Goal: Task Accomplishment & Management: Complete application form

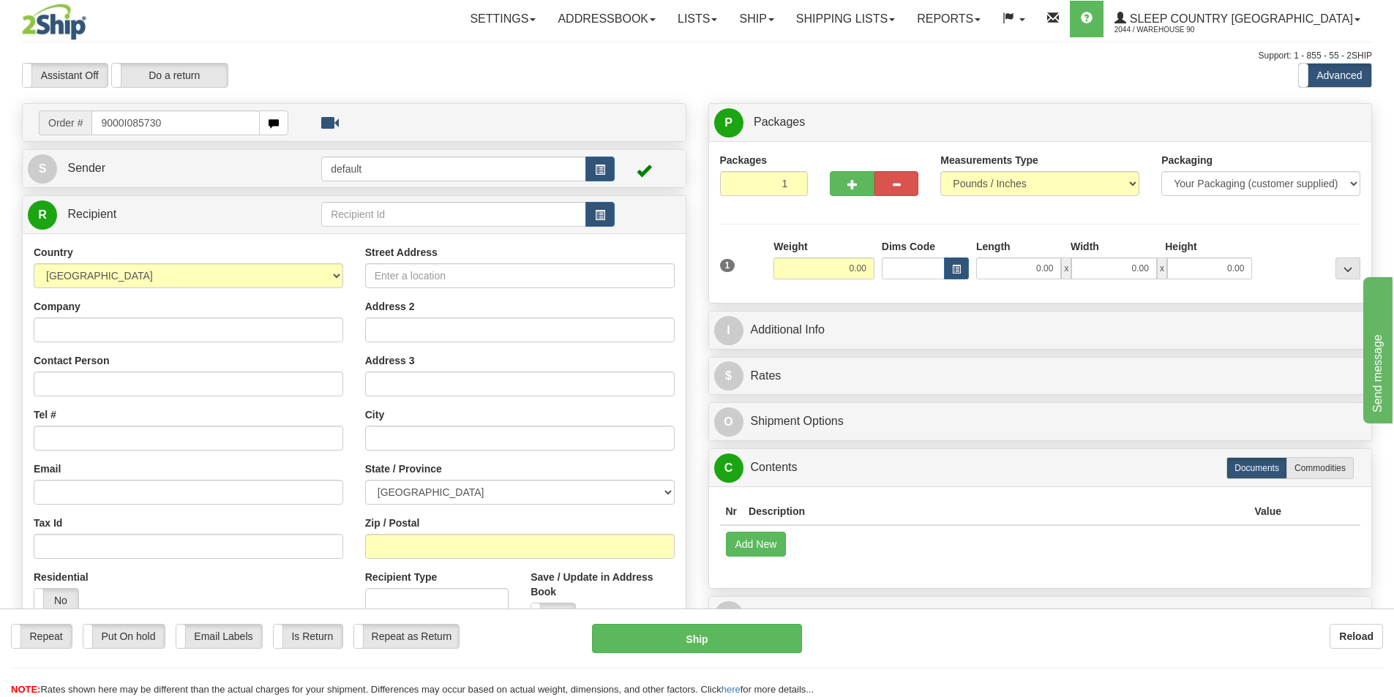
type input "9000I085730"
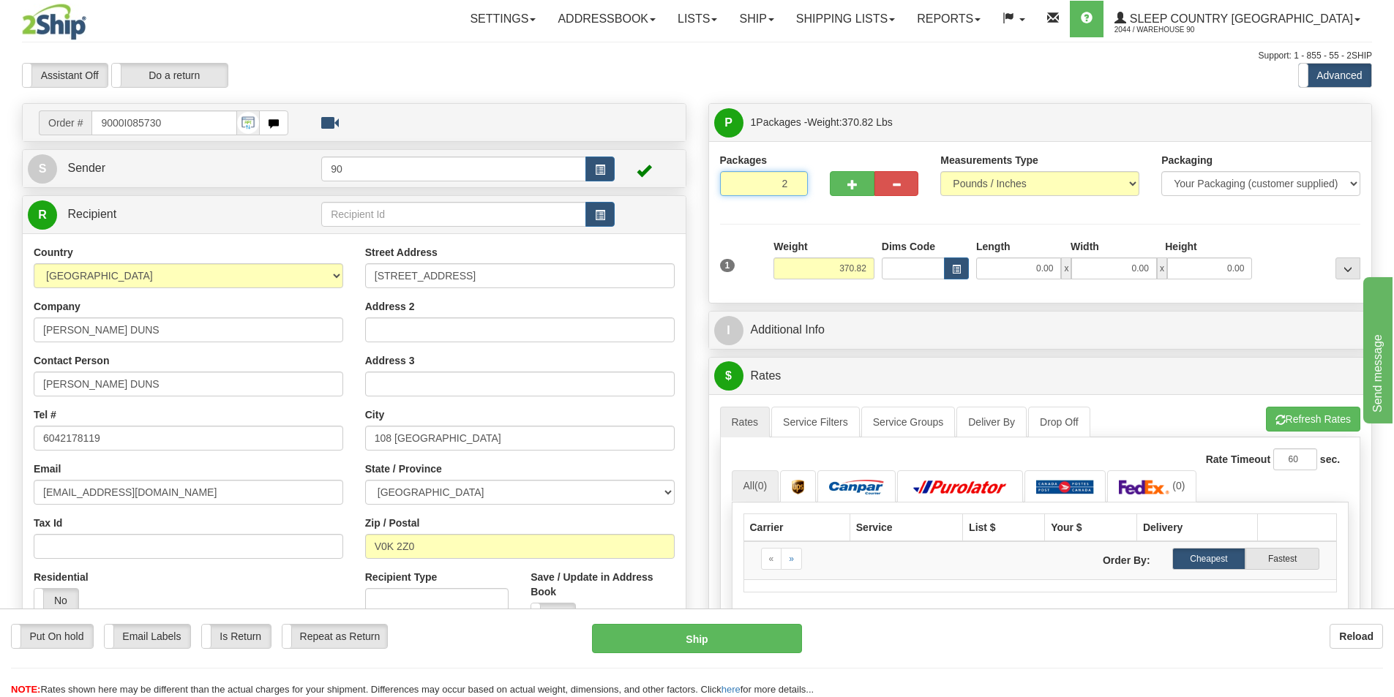
click at [795, 182] on input "2" at bounding box center [764, 183] width 89 height 25
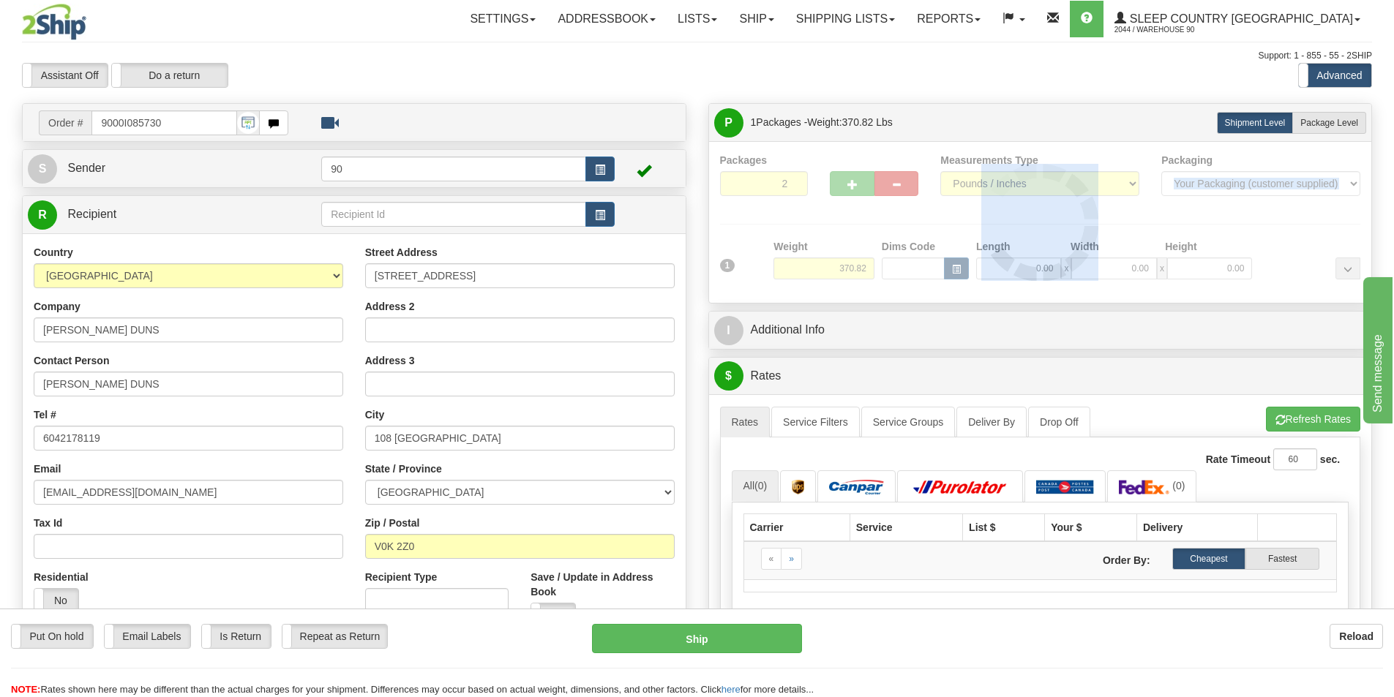
click at [794, 181] on div at bounding box center [1040, 222] width 641 height 139
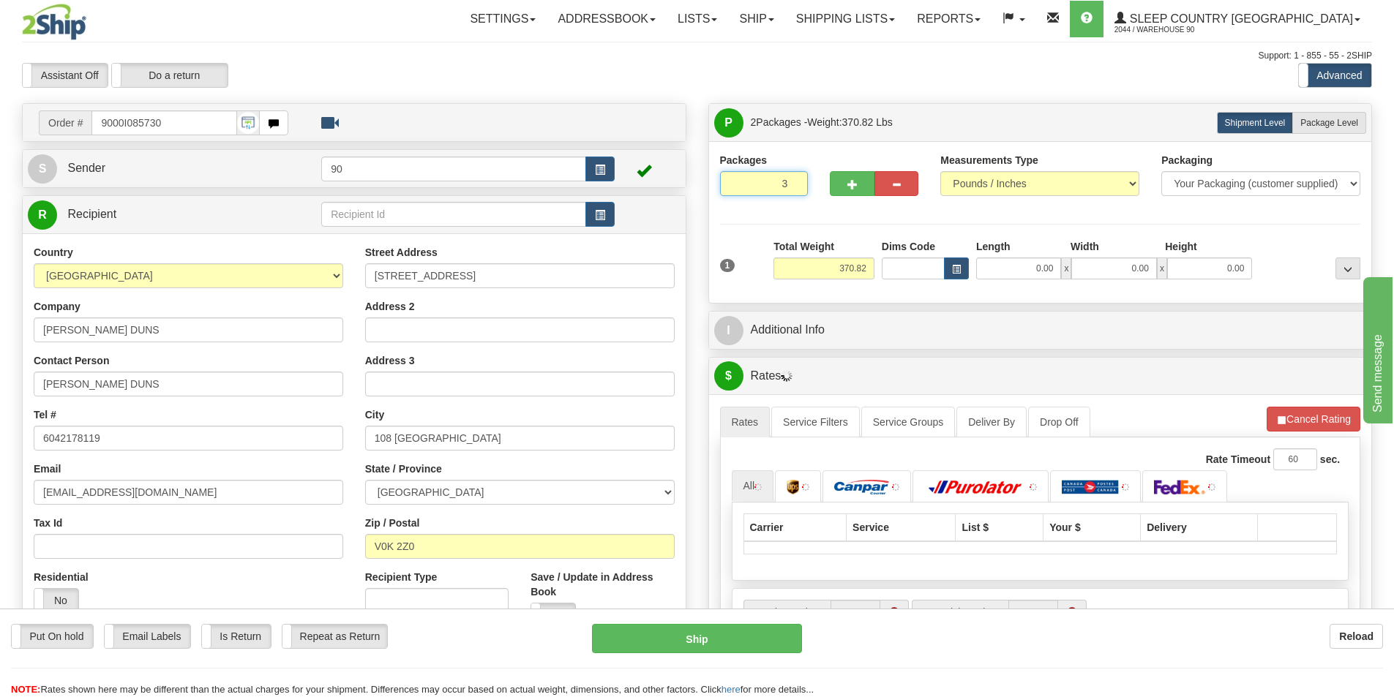
click at [792, 181] on input "3" at bounding box center [764, 183] width 89 height 25
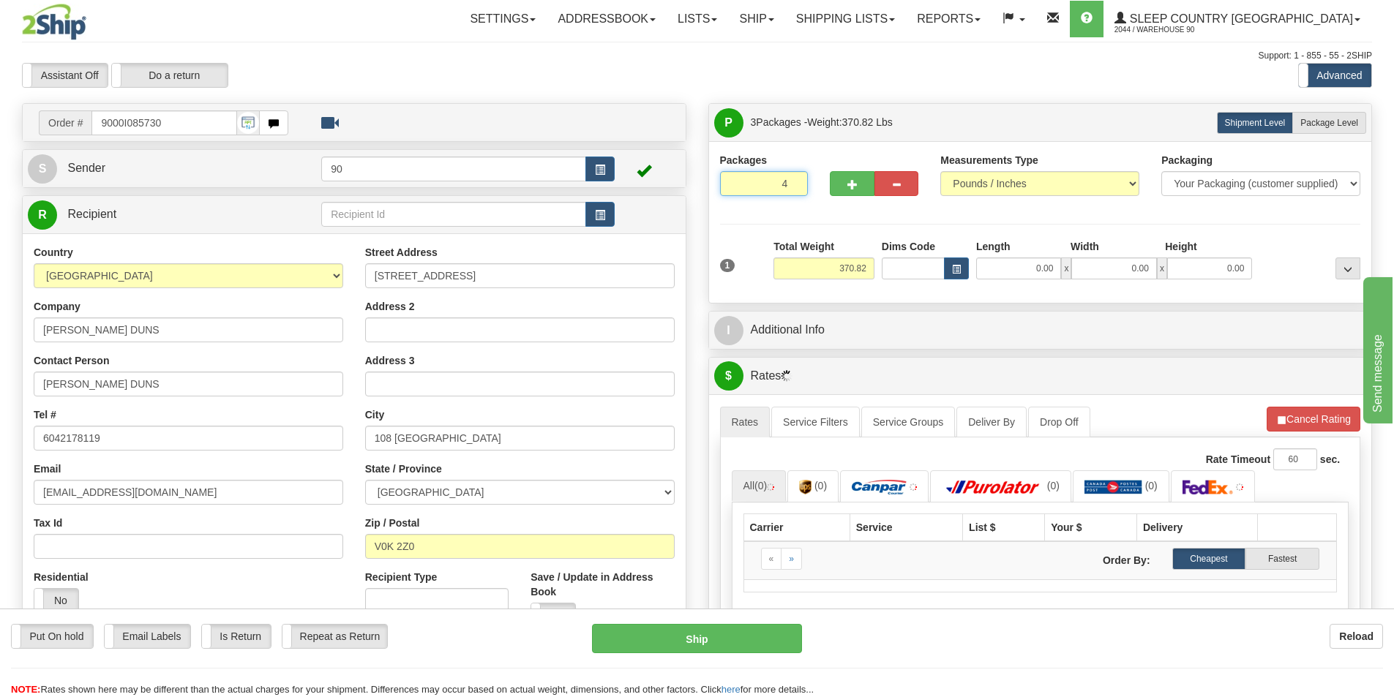
type input "4"
click at [792, 178] on input "4" at bounding box center [764, 183] width 89 height 25
click at [1335, 119] on span "Package Level" at bounding box center [1329, 123] width 58 height 10
radio input "true"
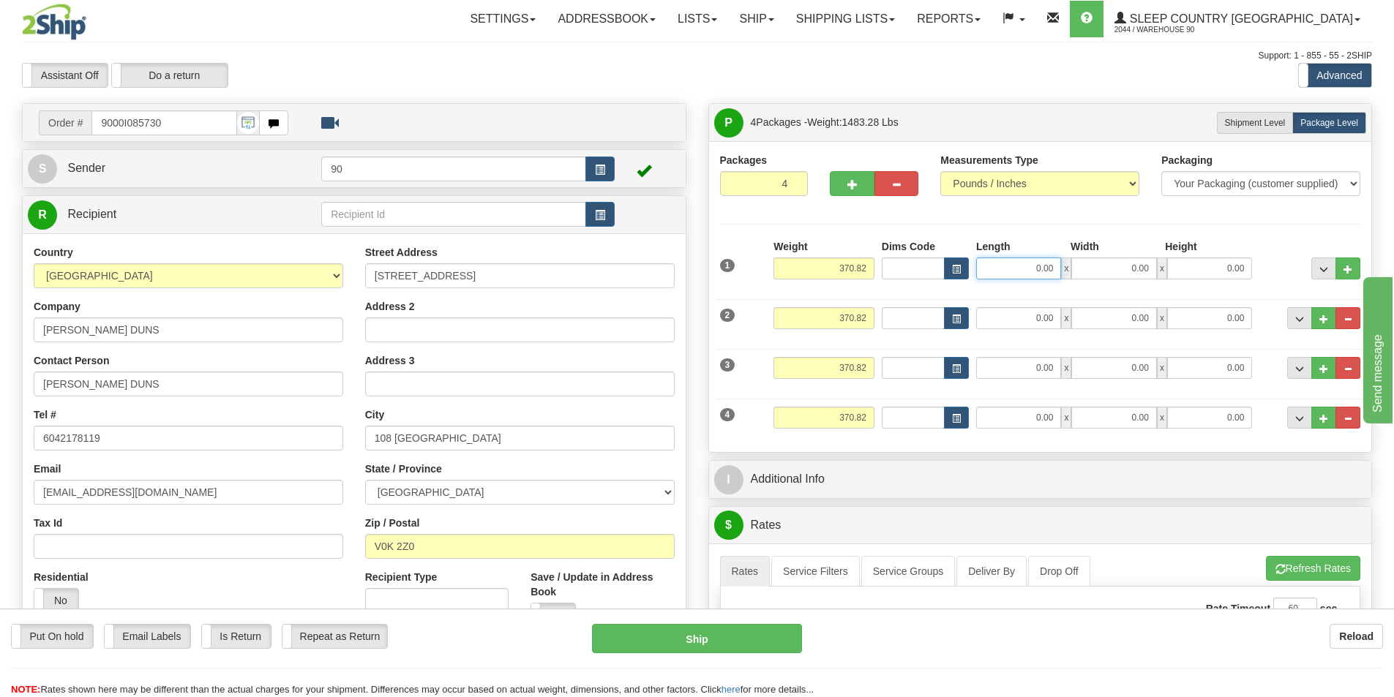
drag, startPoint x: 1016, startPoint y: 265, endPoint x: 1073, endPoint y: 254, distance: 58.1
click at [1073, 254] on div "Length Width Height 0.00 x 0.00 x 0.00" at bounding box center [1113, 259] width 283 height 40
type input "41.00"
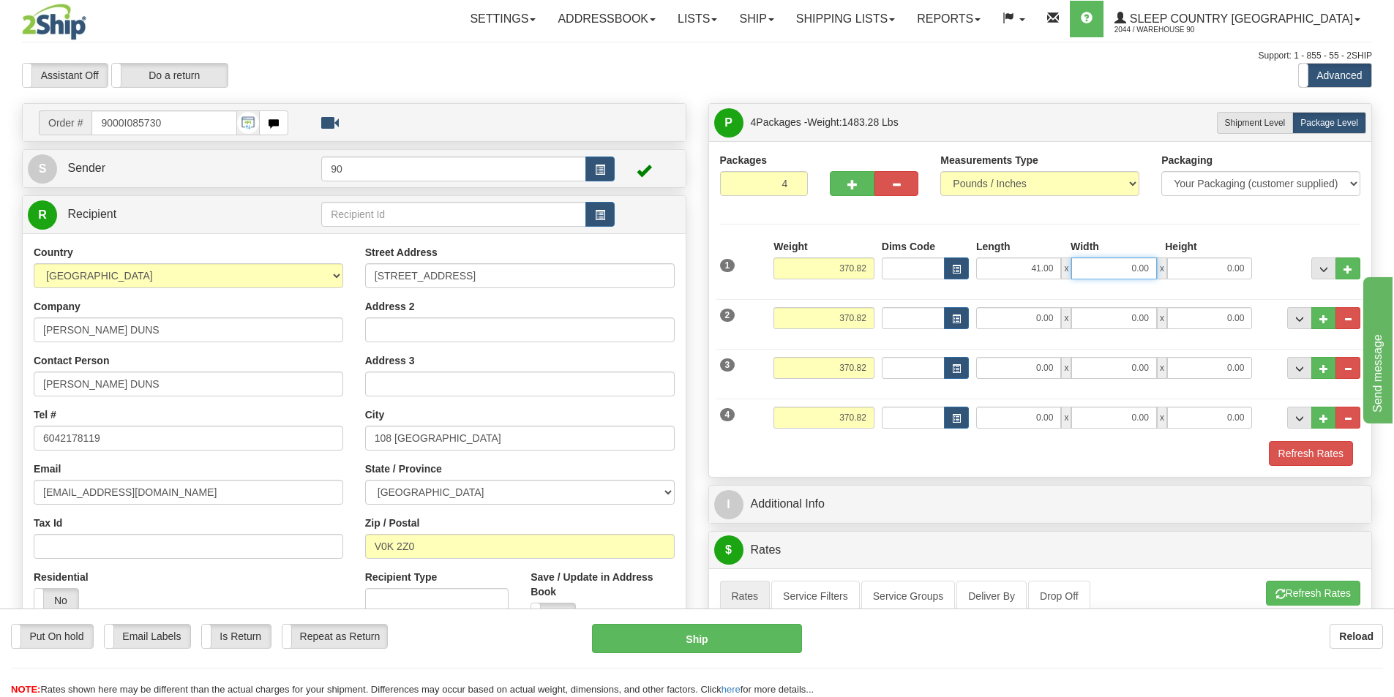
drag, startPoint x: 1125, startPoint y: 266, endPoint x: 1215, endPoint y: 267, distance: 90.0
click at [1207, 267] on div "41.00 x 0.00 x 0.00" at bounding box center [1114, 269] width 276 height 22
type input "39.00"
drag, startPoint x: 1217, startPoint y: 263, endPoint x: 1305, endPoint y: 271, distance: 88.1
click at [1290, 271] on div "1 Weight 370.82 Dims Code x" at bounding box center [1040, 265] width 648 height 52
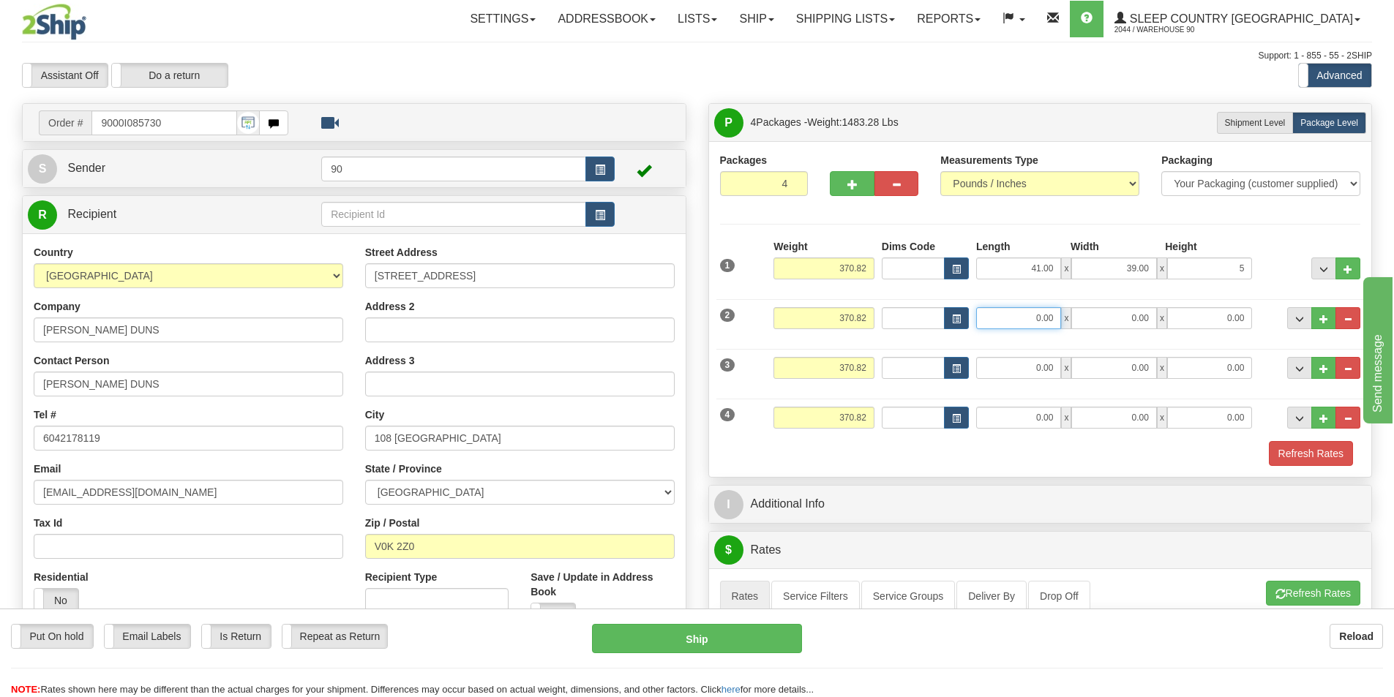
type input "5.00"
drag, startPoint x: 1027, startPoint y: 315, endPoint x: 1076, endPoint y: 312, distance: 49.2
click at [1076, 312] on div "0.00 x 0.00 x 0.00" at bounding box center [1114, 318] width 276 height 22
type input "55.00"
drag, startPoint x: 1120, startPoint y: 321, endPoint x: 1226, endPoint y: 310, distance: 105.9
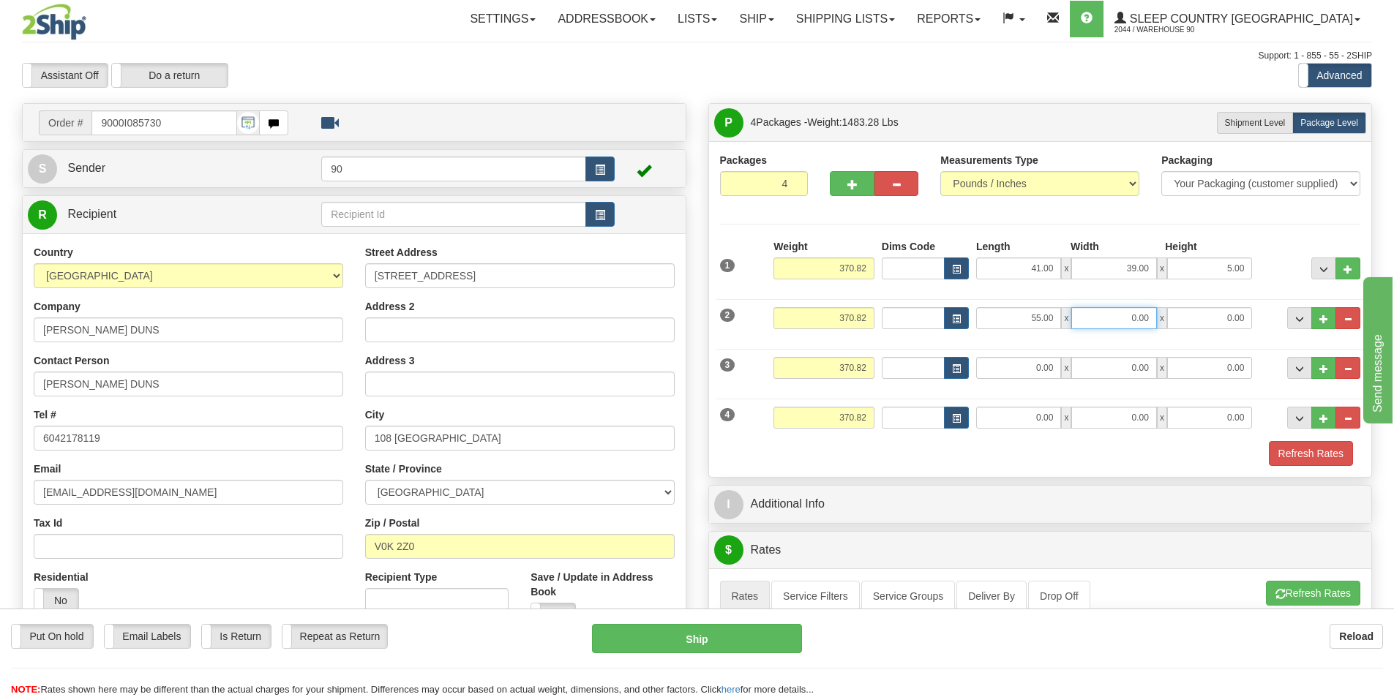
click at [1226, 310] on div "55.00 x 0.00 x 0.00" at bounding box center [1114, 318] width 276 height 22
type input "40.00"
drag, startPoint x: 1215, startPoint y: 322, endPoint x: 1249, endPoint y: 320, distance: 33.7
click at [1248, 320] on input "0.00" at bounding box center [1209, 318] width 85 height 22
type input "5.00"
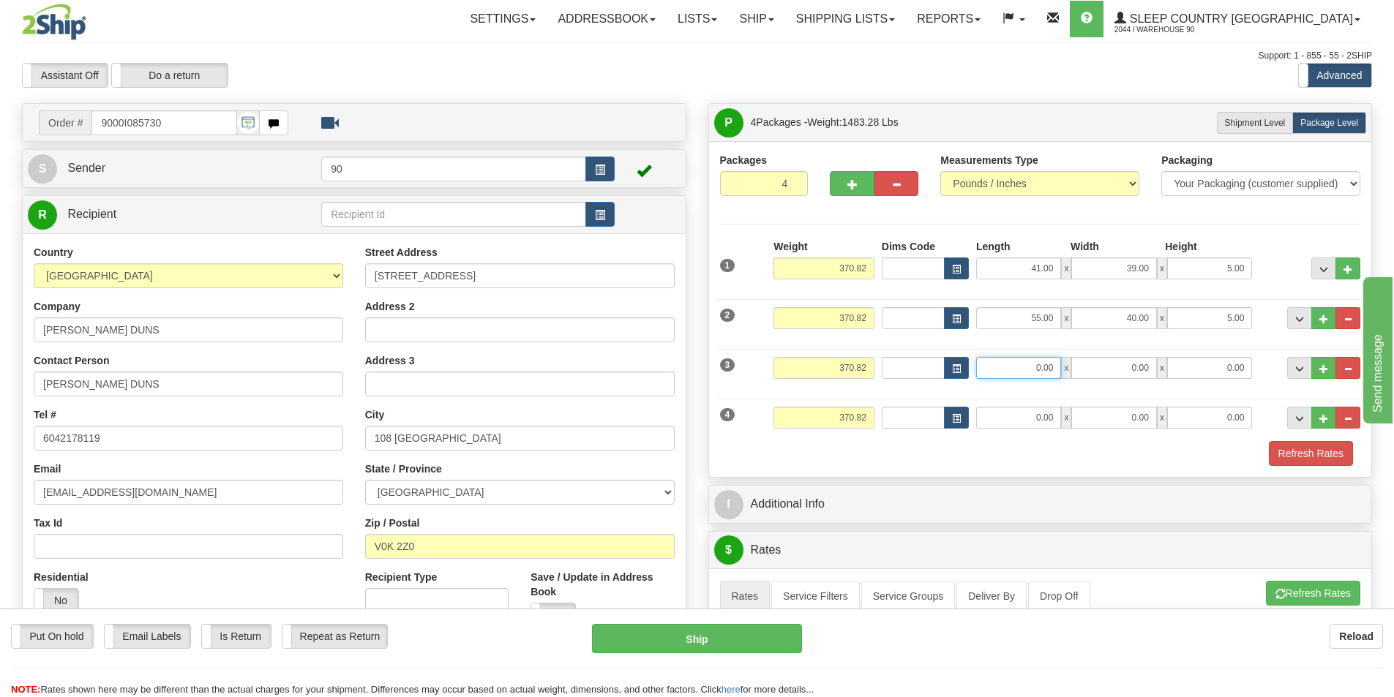
drag, startPoint x: 1021, startPoint y: 366, endPoint x: 1065, endPoint y: 350, distance: 47.2
click at [1062, 352] on div "3 Weight 370.82 Dims Code Length Width 0.00" at bounding box center [1040, 366] width 648 height 49
type input "41.00"
drag, startPoint x: 1118, startPoint y: 359, endPoint x: 1189, endPoint y: 366, distance: 71.3
click at [1180, 364] on div "41.00 x 0.00 x 0.00" at bounding box center [1114, 368] width 276 height 22
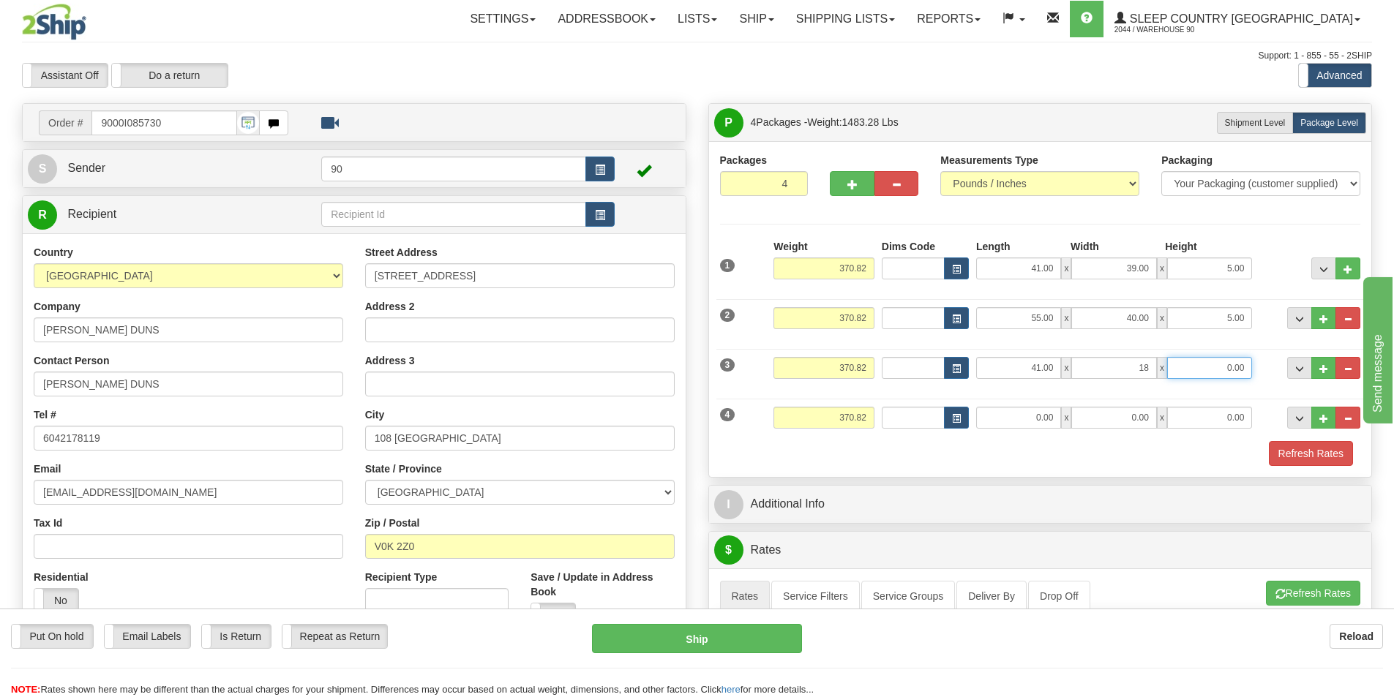
type input "18.00"
drag, startPoint x: 1227, startPoint y: 368, endPoint x: 1270, endPoint y: 365, distance: 42.5
click at [1261, 367] on div "3 Weight 370.82 Dims Code Length Width 41.00" at bounding box center [1040, 366] width 648 height 49
type input "18.00"
drag, startPoint x: 1027, startPoint y: 416, endPoint x: 1061, endPoint y: 401, distance: 37.7
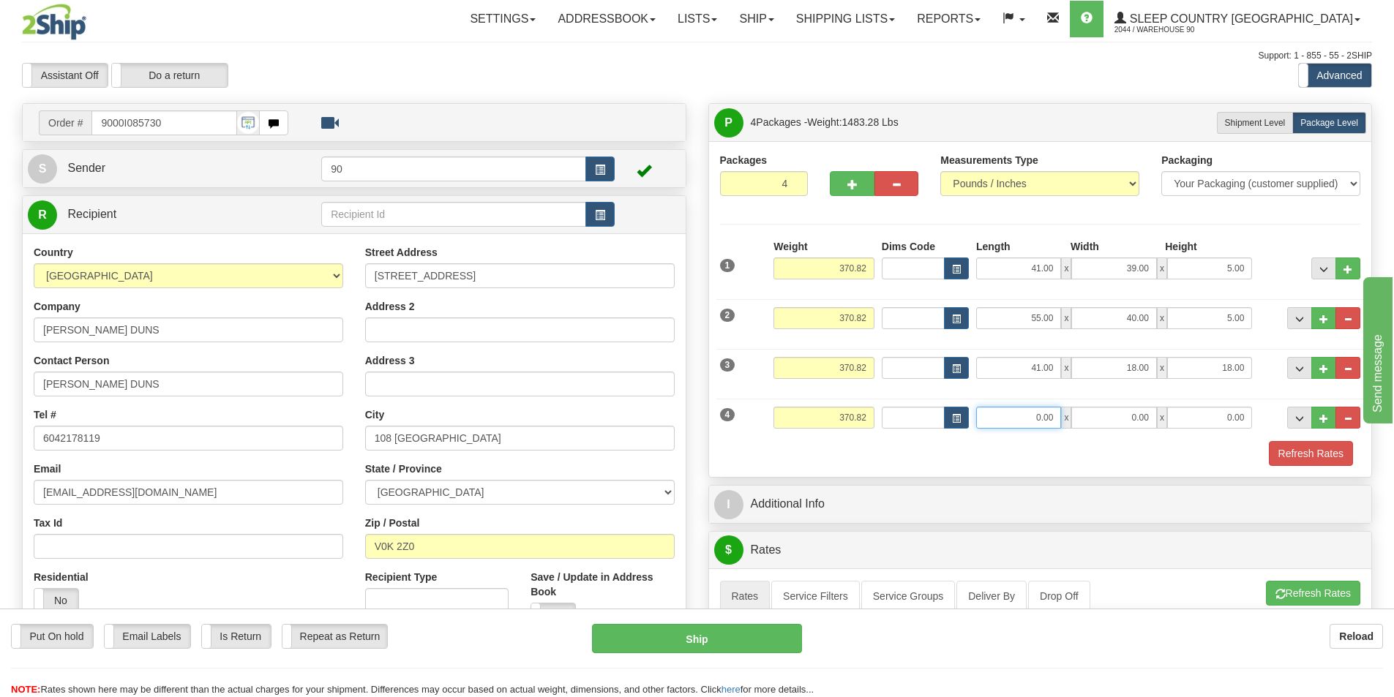
click at [1061, 401] on div "4 Weight 370.82 Dims Code Length Width 0.00" at bounding box center [1040, 415] width 648 height 49
type input "44.00"
drag, startPoint x: 1128, startPoint y: 416, endPoint x: 1193, endPoint y: 427, distance: 65.3
click at [1185, 423] on div "44.00 x 0.00 x 0.00" at bounding box center [1114, 418] width 276 height 22
type input "17.00"
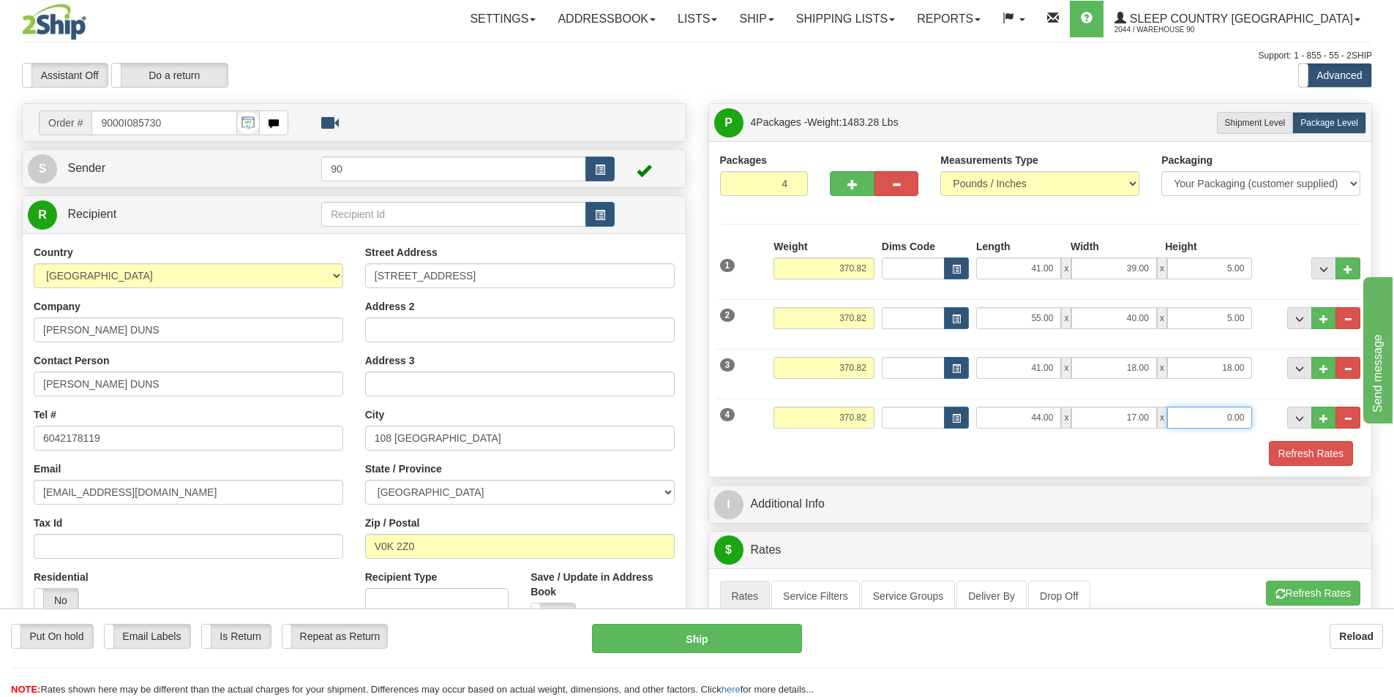
drag, startPoint x: 1206, startPoint y: 419, endPoint x: 1283, endPoint y: 414, distance: 77.0
click at [1282, 414] on div "4 Weight 370.82 Dims Code Length Width 44.00" at bounding box center [1040, 415] width 648 height 49
type input "17.00"
click at [986, 446] on div "Refresh Rates" at bounding box center [1040, 453] width 648 height 25
drag, startPoint x: 847, startPoint y: 263, endPoint x: 937, endPoint y: 266, distance: 89.3
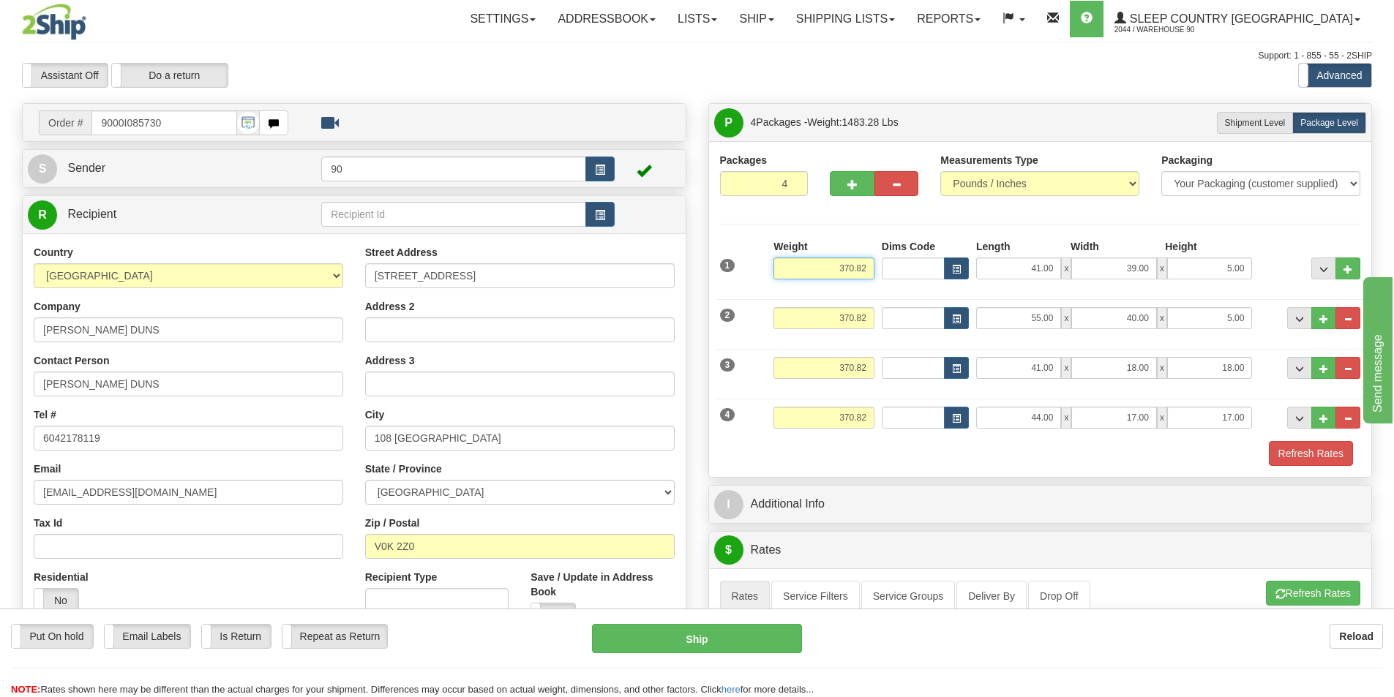
click at [926, 266] on div "1 Weight 370.82 Dims Code x" at bounding box center [1040, 265] width 648 height 52
type input "88.10"
click at [840, 326] on input "370.82" at bounding box center [823, 318] width 101 height 22
drag, startPoint x: 828, startPoint y: 318, endPoint x: 970, endPoint y: 312, distance: 142.1
click at [912, 325] on div "2 Weight 370.82 Dims Code Length Width 55.00" at bounding box center [1040, 316] width 648 height 49
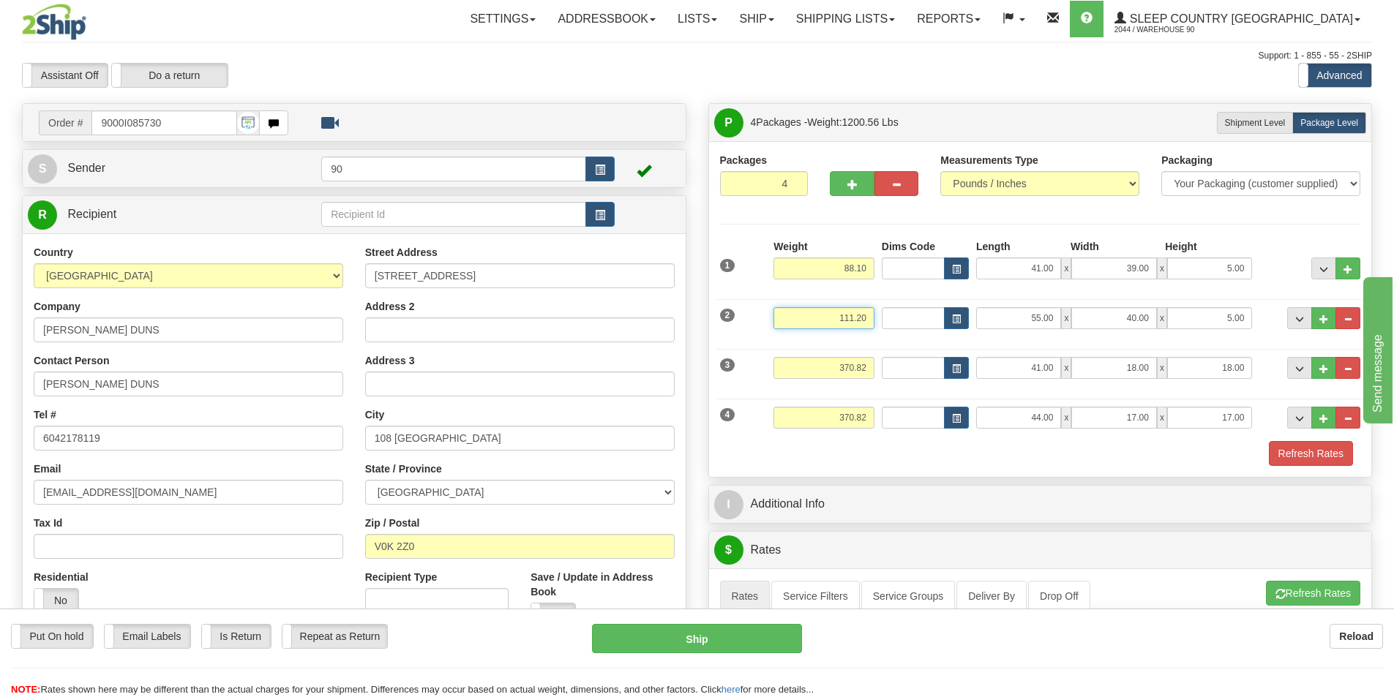
type input "111.20"
click at [833, 366] on input "370.82" at bounding box center [823, 368] width 101 height 22
drag, startPoint x: 810, startPoint y: 370, endPoint x: 951, endPoint y: 372, distance: 141.2
click at [951, 372] on div "3 Weight 370.82 Dims Code Length Width 41.00" at bounding box center [1040, 366] width 648 height 49
type input "80.52"
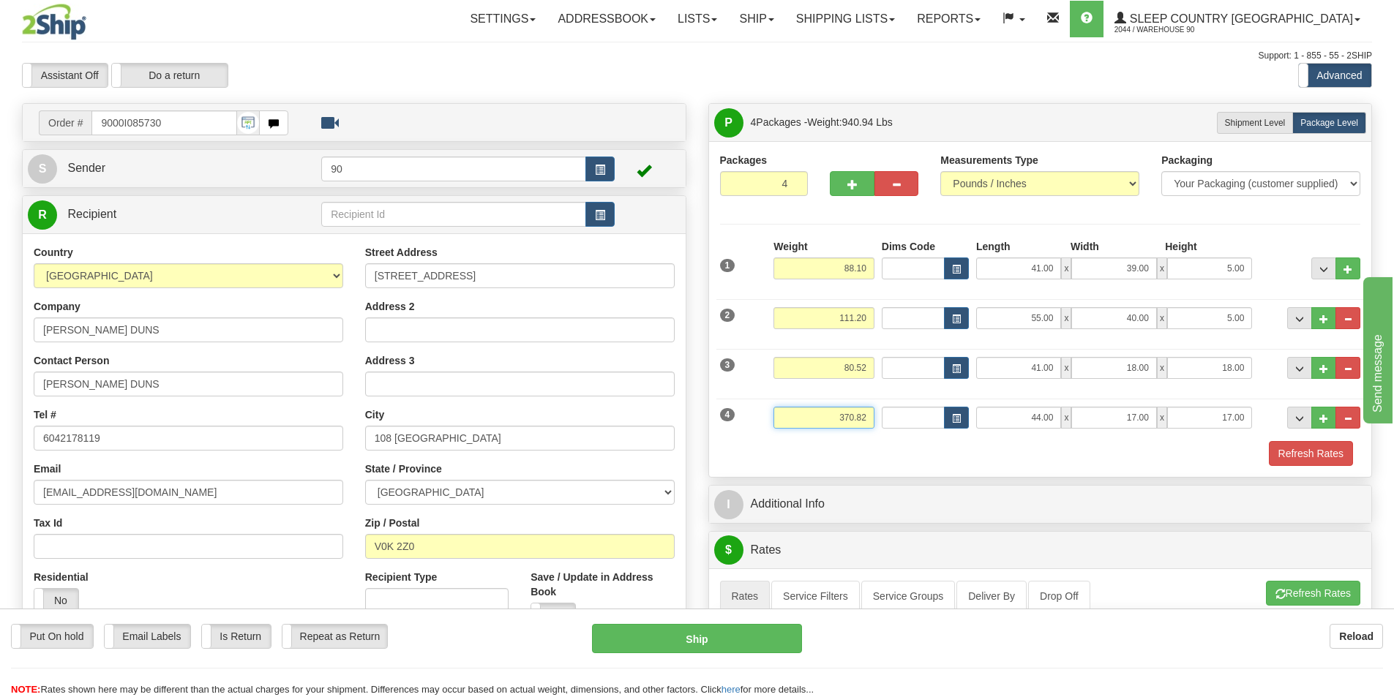
click at [828, 413] on input "370.82" at bounding box center [823, 418] width 101 height 22
drag, startPoint x: 825, startPoint y: 416, endPoint x: 925, endPoint y: 421, distance: 99.6
click at [922, 422] on div "4 Weight 370.82 Dims Code Length Width 44.00" at bounding box center [1040, 415] width 648 height 49
type input "91.00"
click at [1144, 457] on div "Refresh Rates" at bounding box center [1040, 453] width 648 height 25
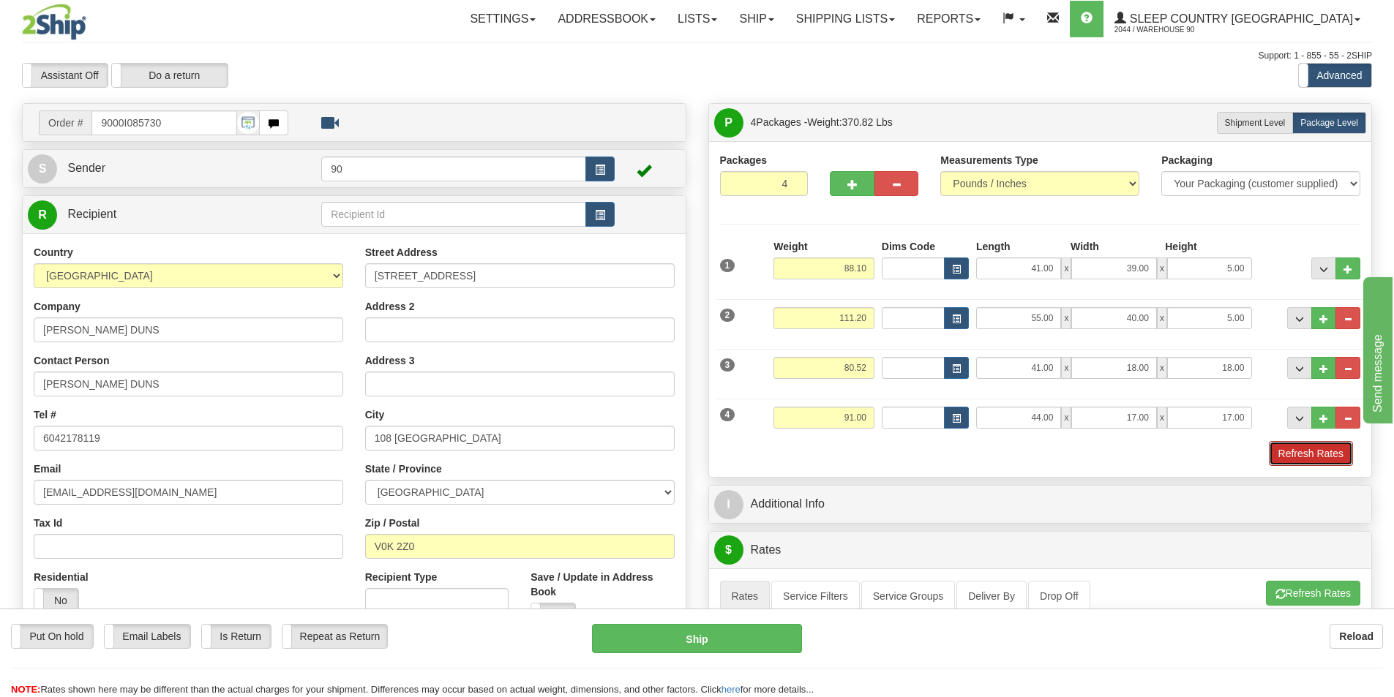
click at [1288, 457] on button "Refresh Rates" at bounding box center [1311, 453] width 84 height 25
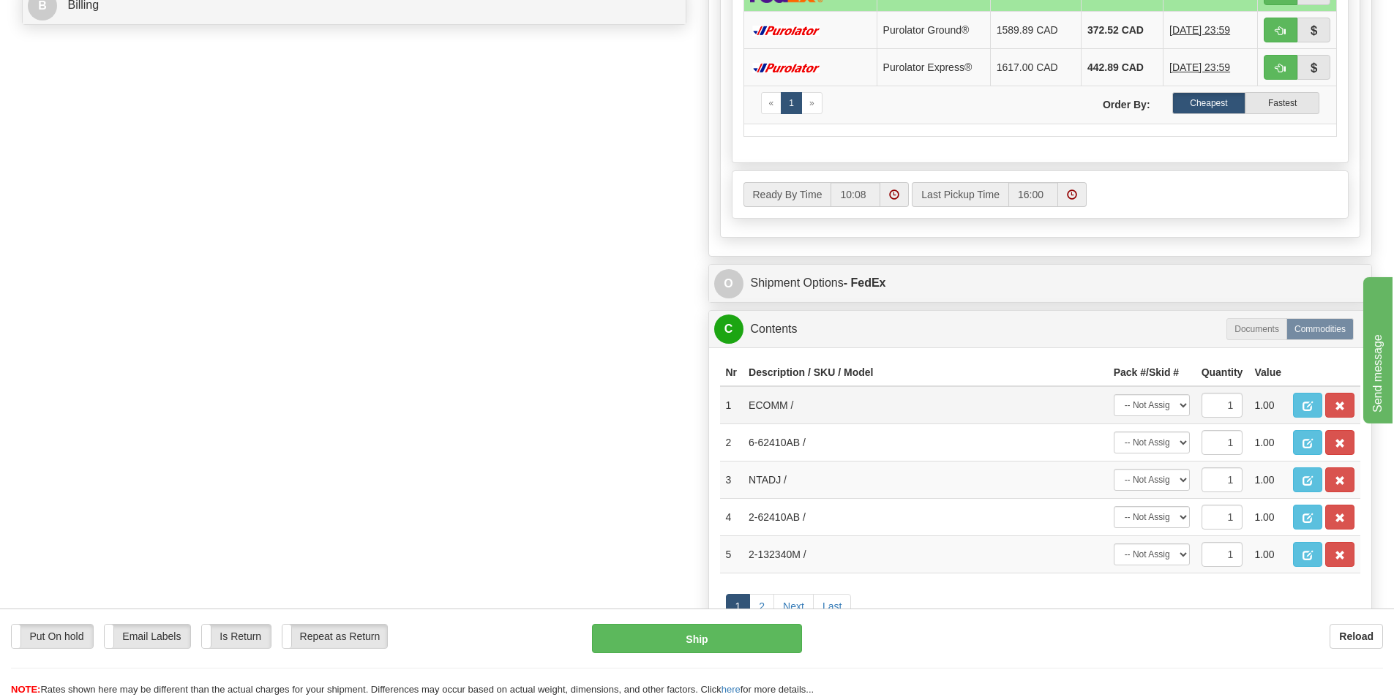
scroll to position [732, 0]
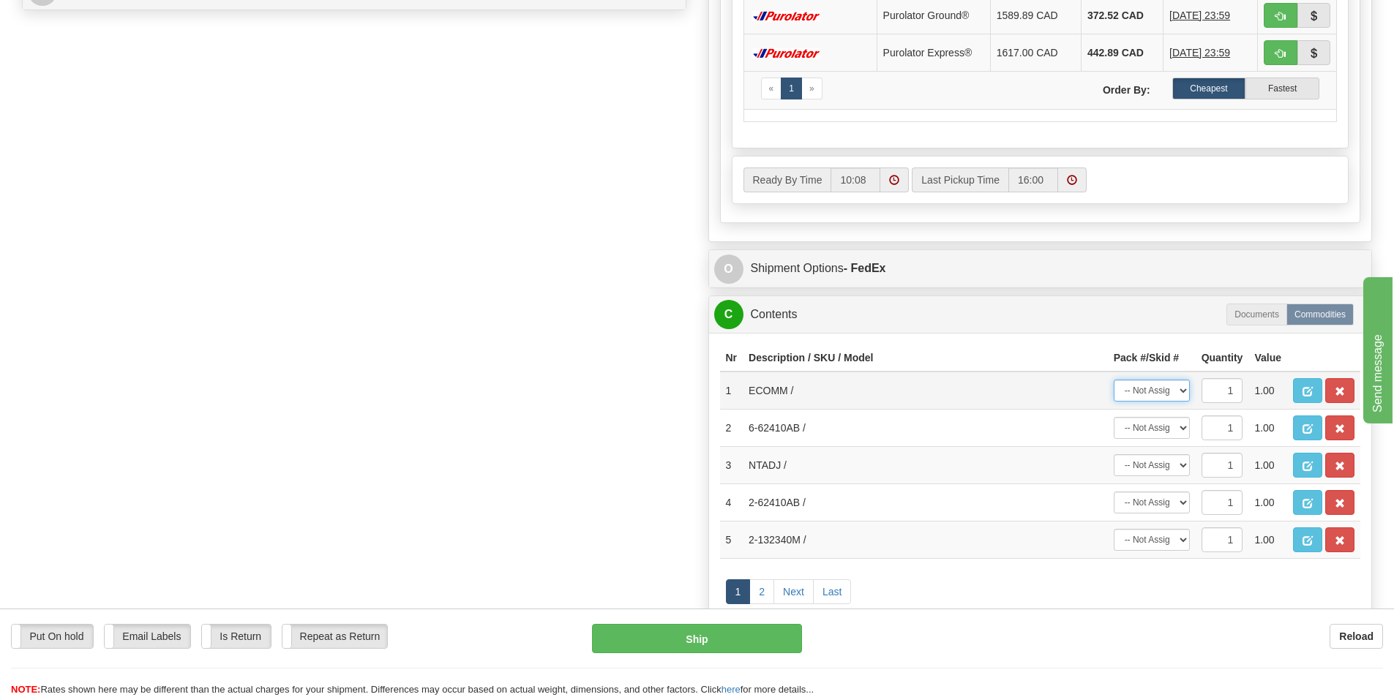
click at [1178, 389] on select "-- Not Assigned -- Package 1 Package 2 Package 3 Package 4" at bounding box center [1152, 391] width 76 height 22
select select "0"
click at [1114, 380] on select "-- Not Assigned -- Package 1 Package 2 Package 3 Package 4" at bounding box center [1152, 391] width 76 height 22
click at [1182, 430] on select "-- Not Assigned -- Package 1 Package 2 Package 3 Package 4" at bounding box center [1152, 428] width 76 height 22
select select "0"
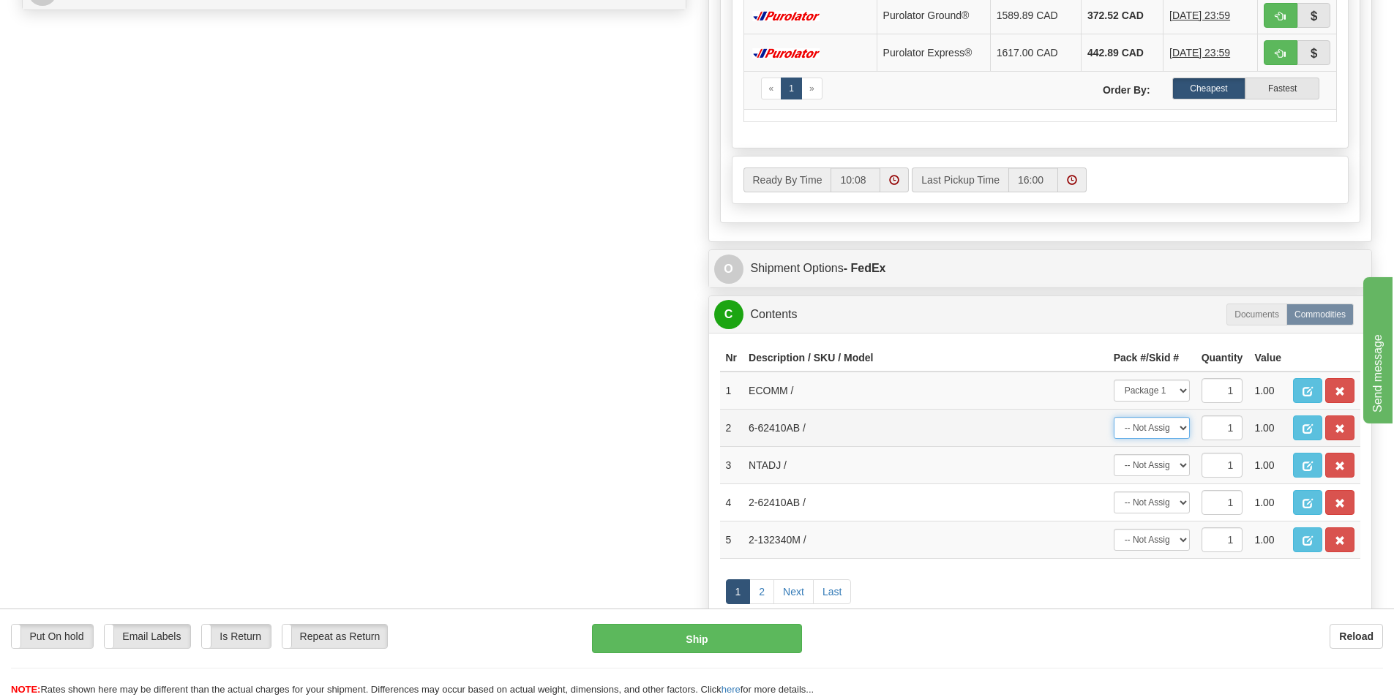
click at [1114, 417] on select "-- Not Assigned -- Package 1 Package 2 Package 3 Package 4" at bounding box center [1152, 428] width 76 height 22
click at [1170, 471] on select "-- Not Assigned -- Package 1 Package 2 Package 3 Package 4" at bounding box center [1152, 465] width 76 height 22
select select "0"
click at [1114, 454] on select "-- Not Assigned -- Package 1 Package 2 Package 3 Package 4" at bounding box center [1152, 465] width 76 height 22
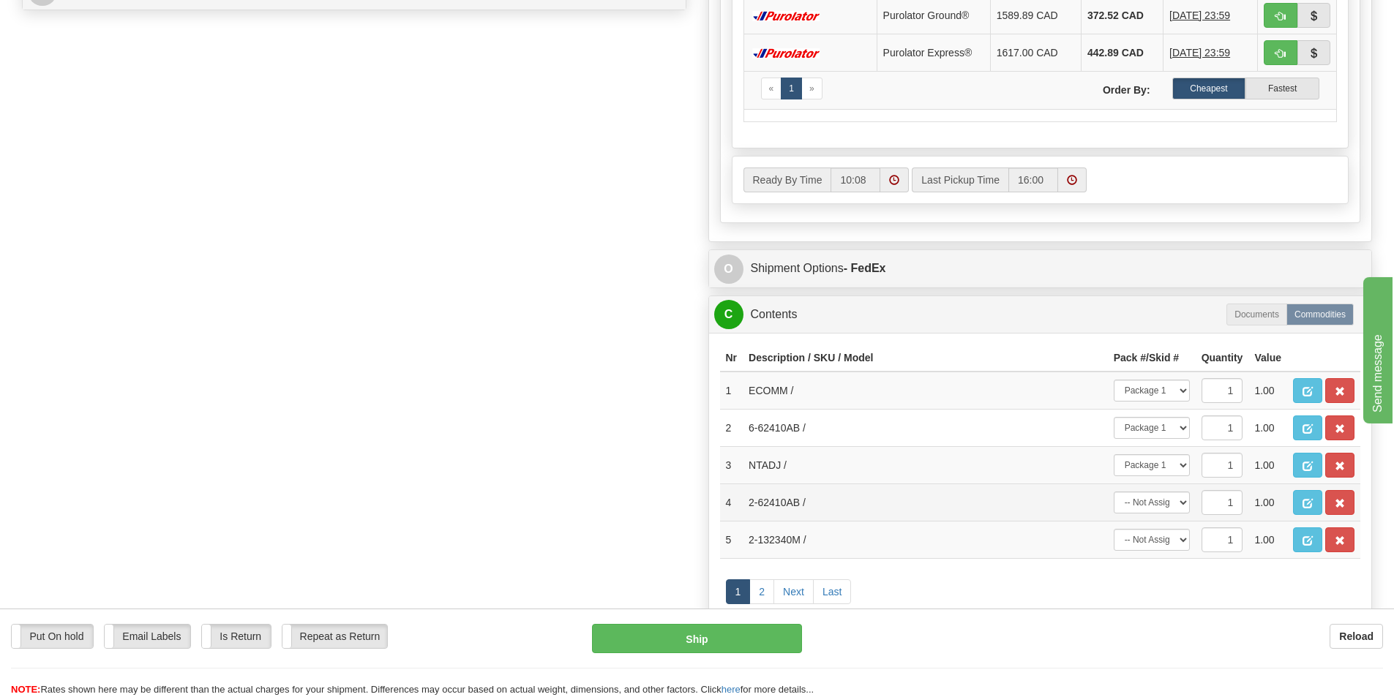
click at [1154, 515] on td "-- Not Assigned -- Package 1 Package 2 Package 3 Package 4" at bounding box center [1152, 502] width 88 height 37
click at [1156, 507] on select "-- Not Assigned -- Package 1 Package 2 Package 3 Package 4" at bounding box center [1152, 503] width 76 height 22
select select "1"
click at [1114, 492] on select "-- Not Assigned -- Package 1 Package 2 Package 3 Package 4" at bounding box center [1152, 503] width 76 height 22
click at [1160, 539] on select "-- Not Assigned -- Package 1 Package 2 Package 3 Package 4" at bounding box center [1152, 540] width 76 height 22
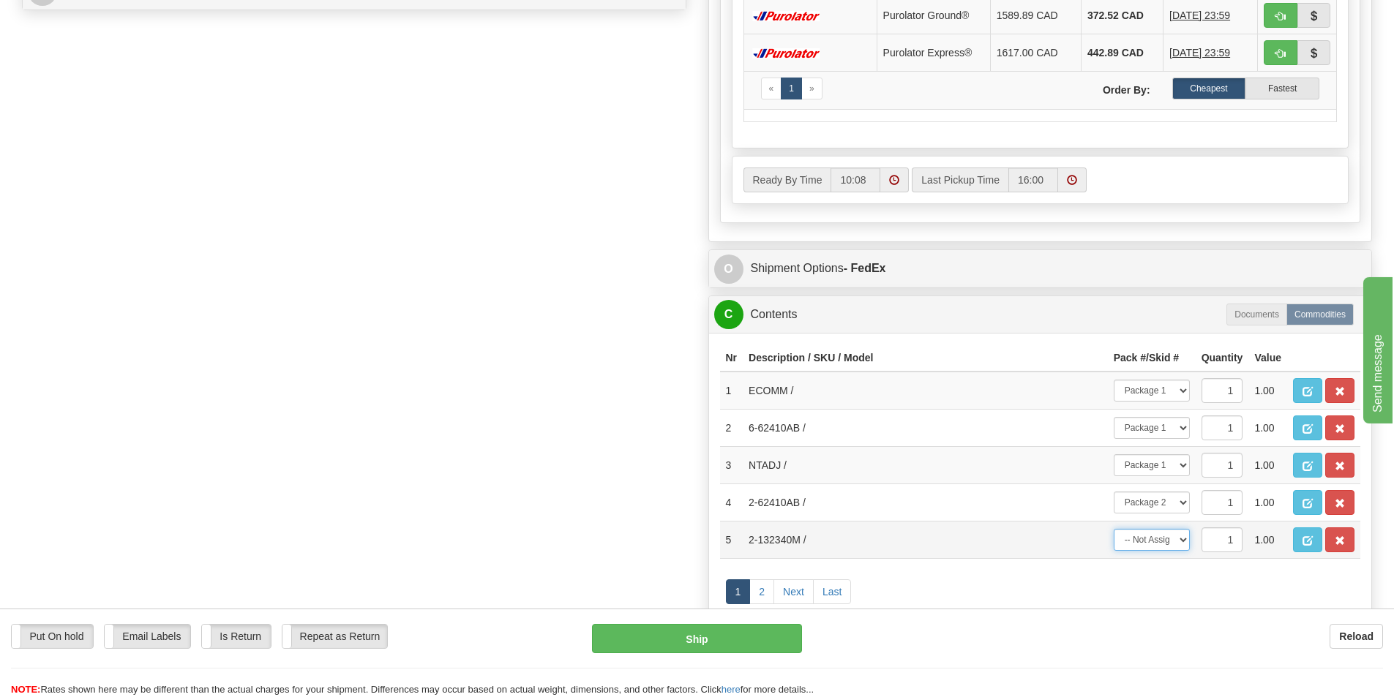
select select "2"
click at [1114, 529] on select "-- Not Assigned -- Package 1 Package 2 Package 3 Package 4" at bounding box center [1152, 540] width 76 height 22
click at [757, 594] on link "2" at bounding box center [761, 592] width 25 height 25
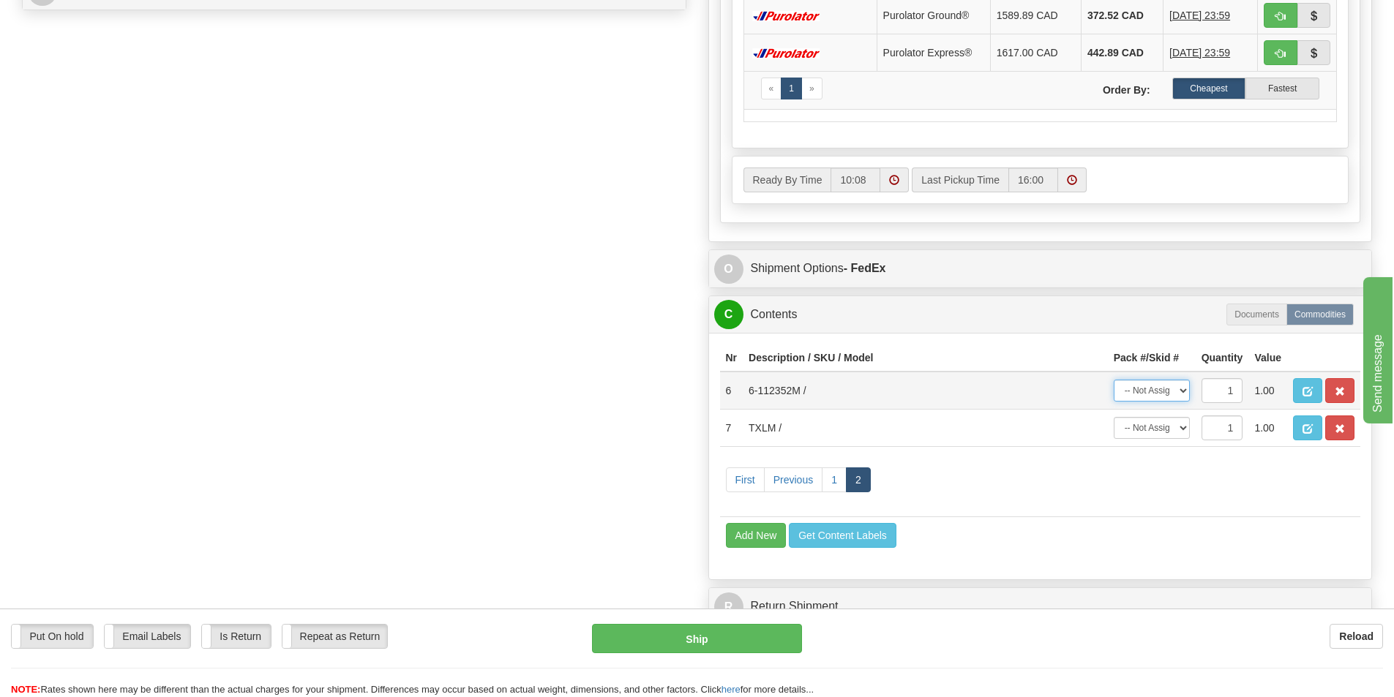
click at [1162, 389] on select "-- Not Assigned -- Package 1 Package 2 Package 3 Package 4" at bounding box center [1152, 391] width 76 height 22
select select "3"
click at [1114, 380] on select "-- Not Assigned -- Package 1 Package 2 Package 3 Package 4" at bounding box center [1152, 391] width 76 height 22
click at [1161, 430] on select "-- Not Assigned -- Package 1 Package 2 Package 3 Package 4" at bounding box center [1152, 428] width 76 height 22
select select "0"
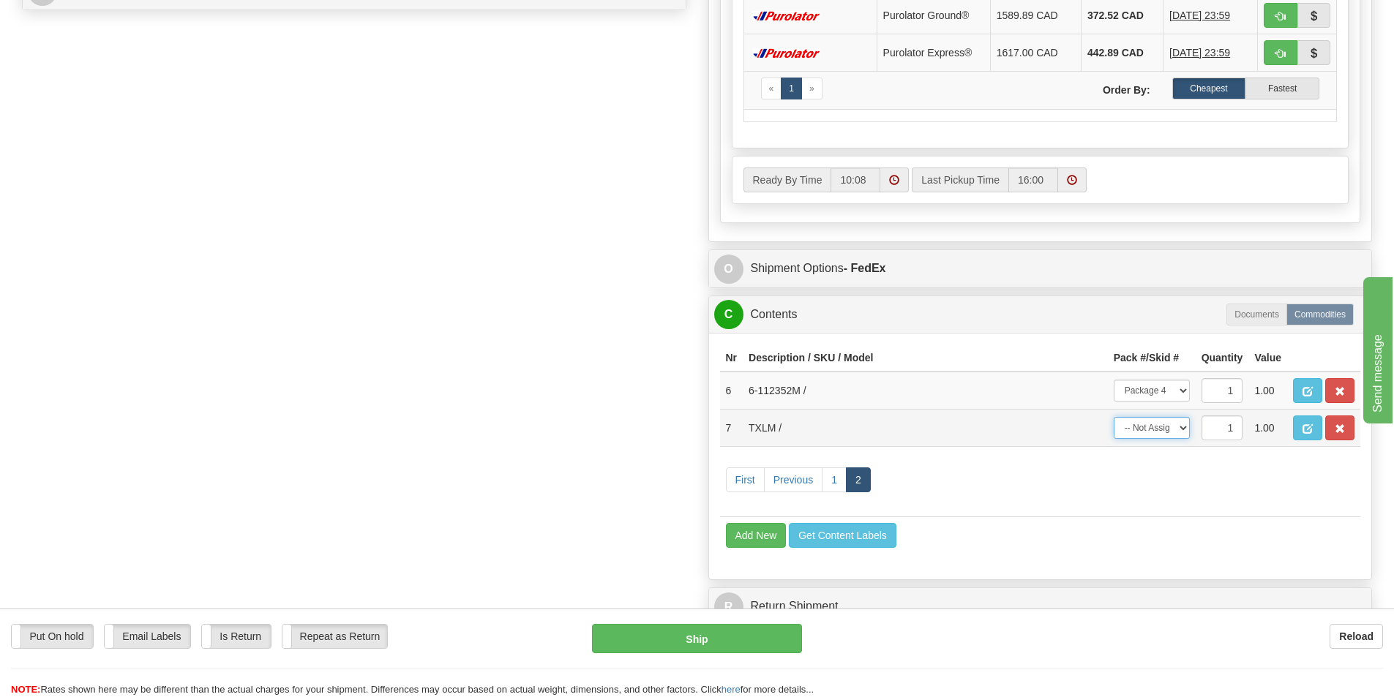
click at [1114, 417] on select "-- Not Assigned -- Package 1 Package 2 Package 3 Package 4" at bounding box center [1152, 428] width 76 height 22
click at [835, 487] on link "1" at bounding box center [834, 480] width 25 height 25
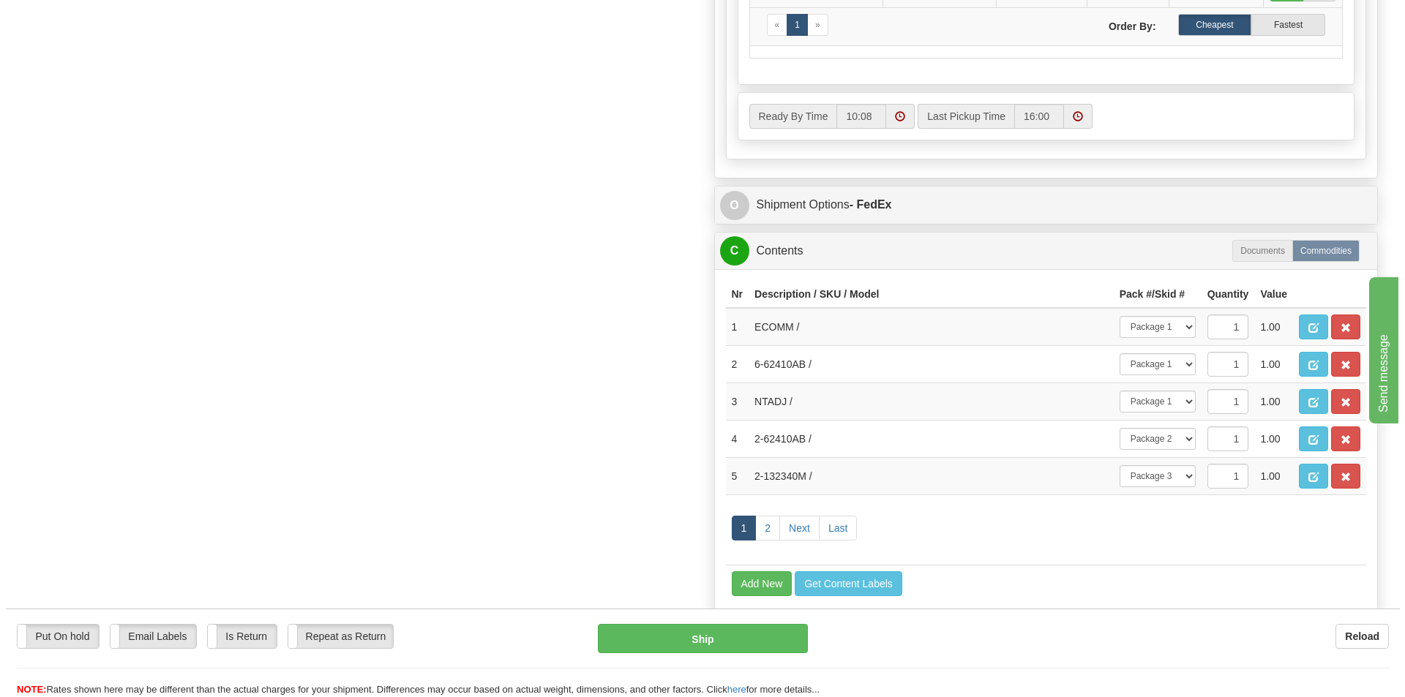
scroll to position [805, 0]
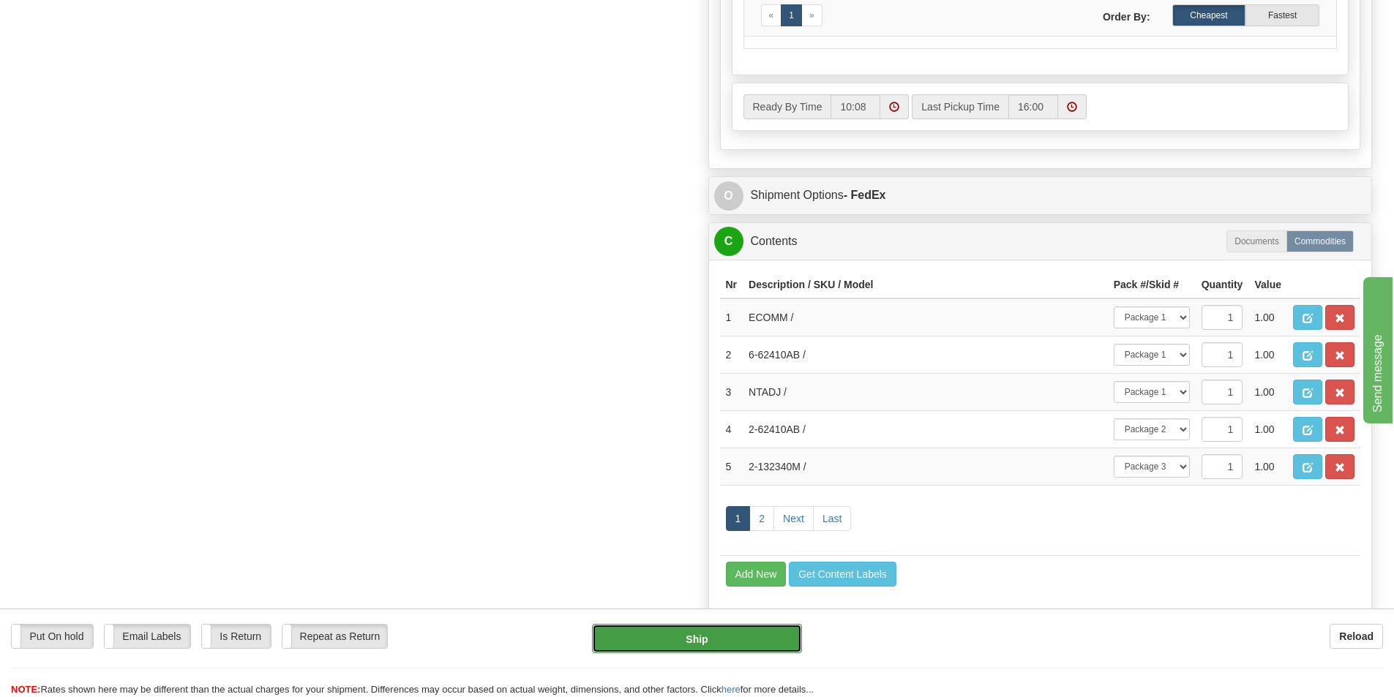
click at [689, 645] on button "Ship" at bounding box center [697, 638] width 210 height 29
type input "92"
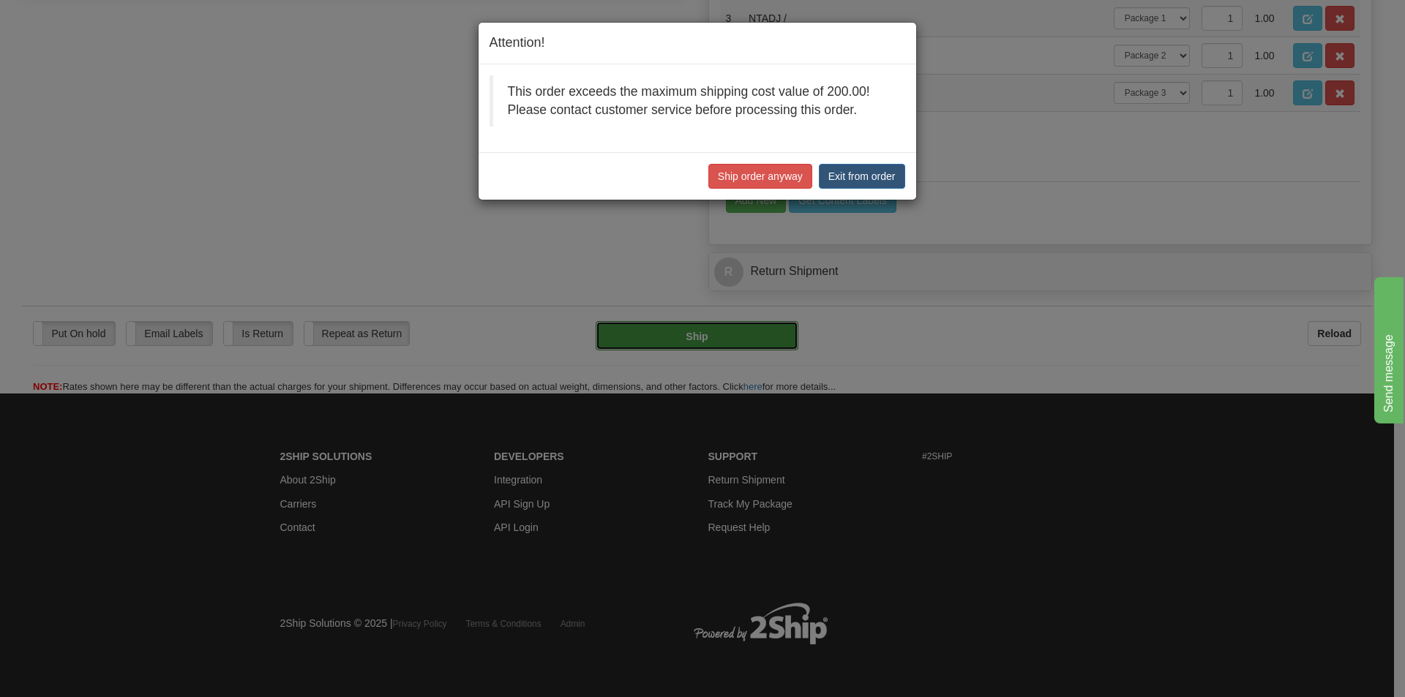
scroll to position [730, 0]
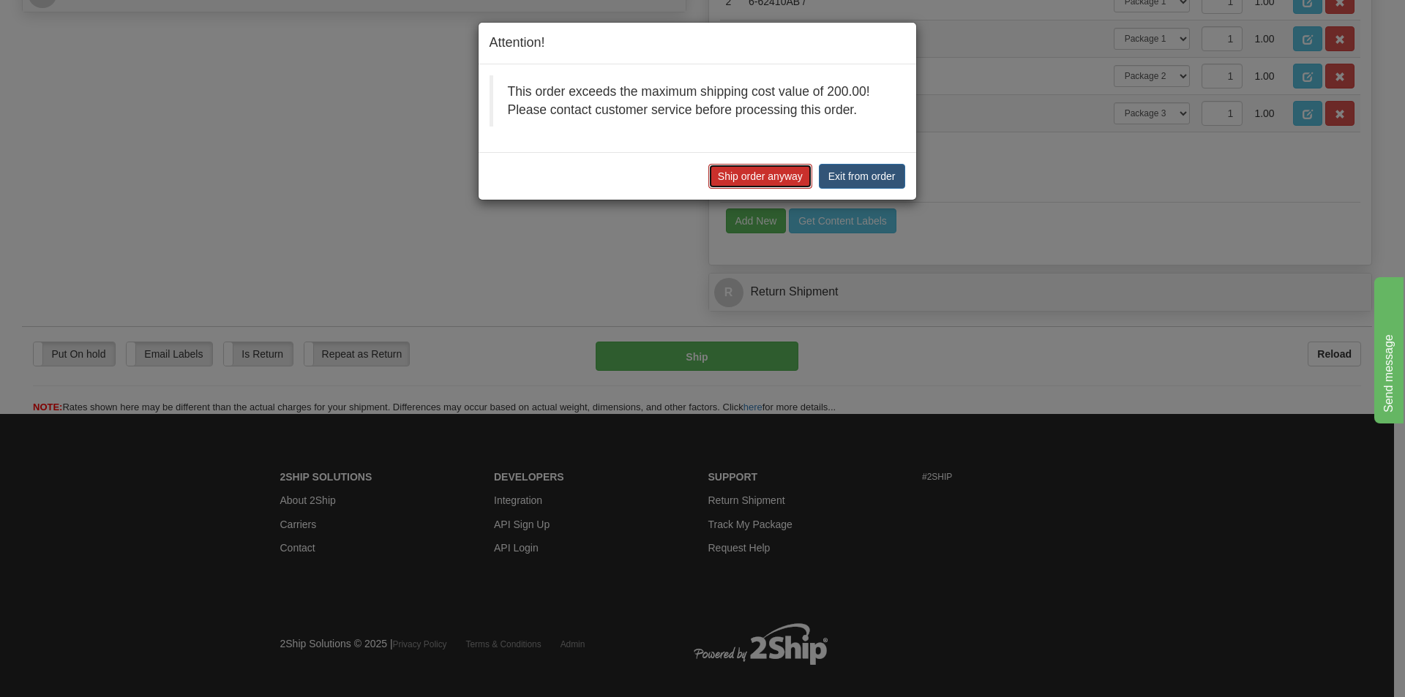
click at [749, 173] on button "Ship order anyway" at bounding box center [760, 176] width 104 height 25
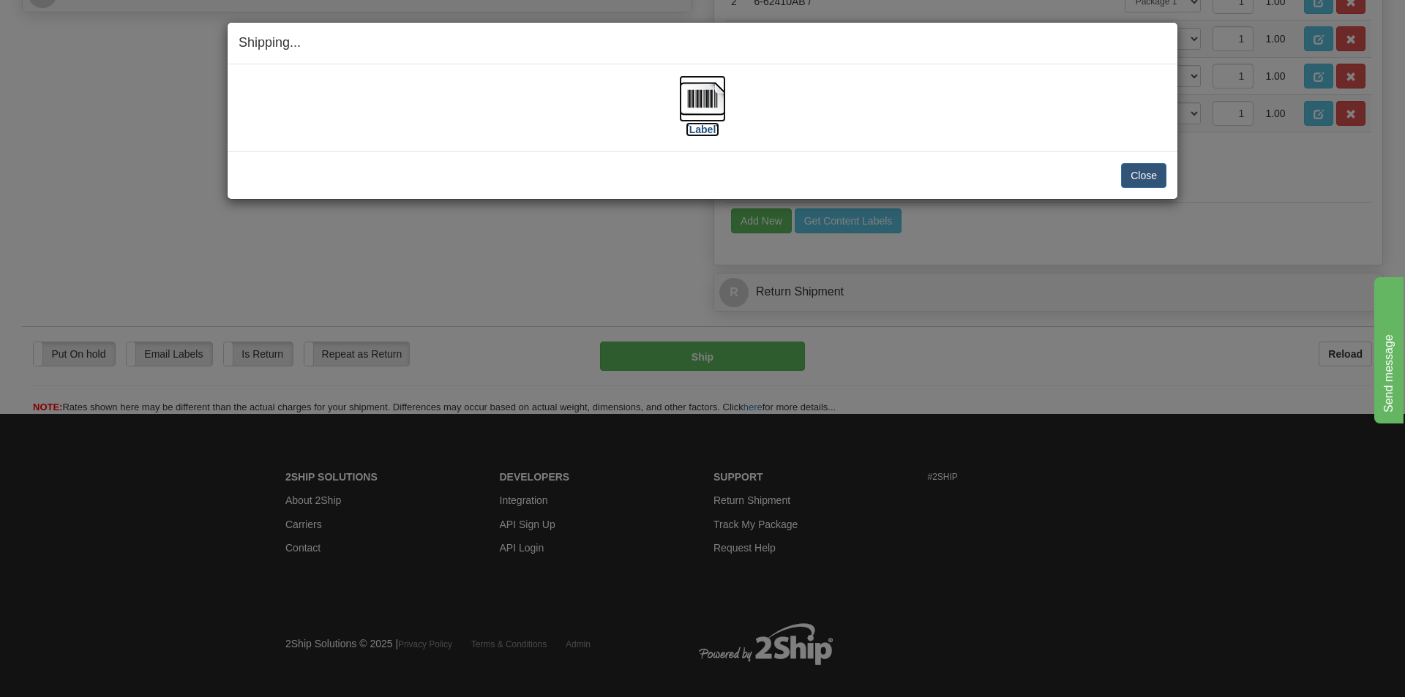
click at [694, 128] on label "[Label]" at bounding box center [703, 129] width 34 height 15
click at [1150, 176] on button "Close" at bounding box center [1143, 175] width 45 height 25
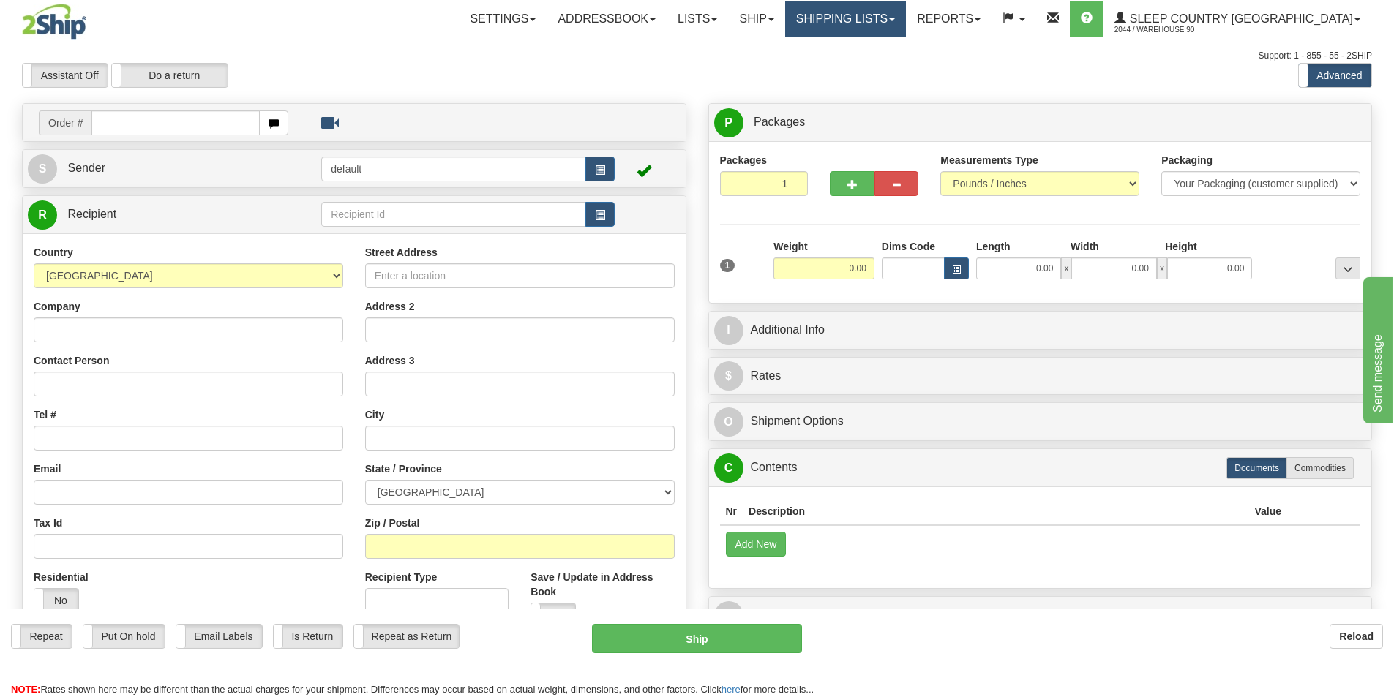
click at [888, 10] on link "Shipping lists" at bounding box center [845, 19] width 121 height 37
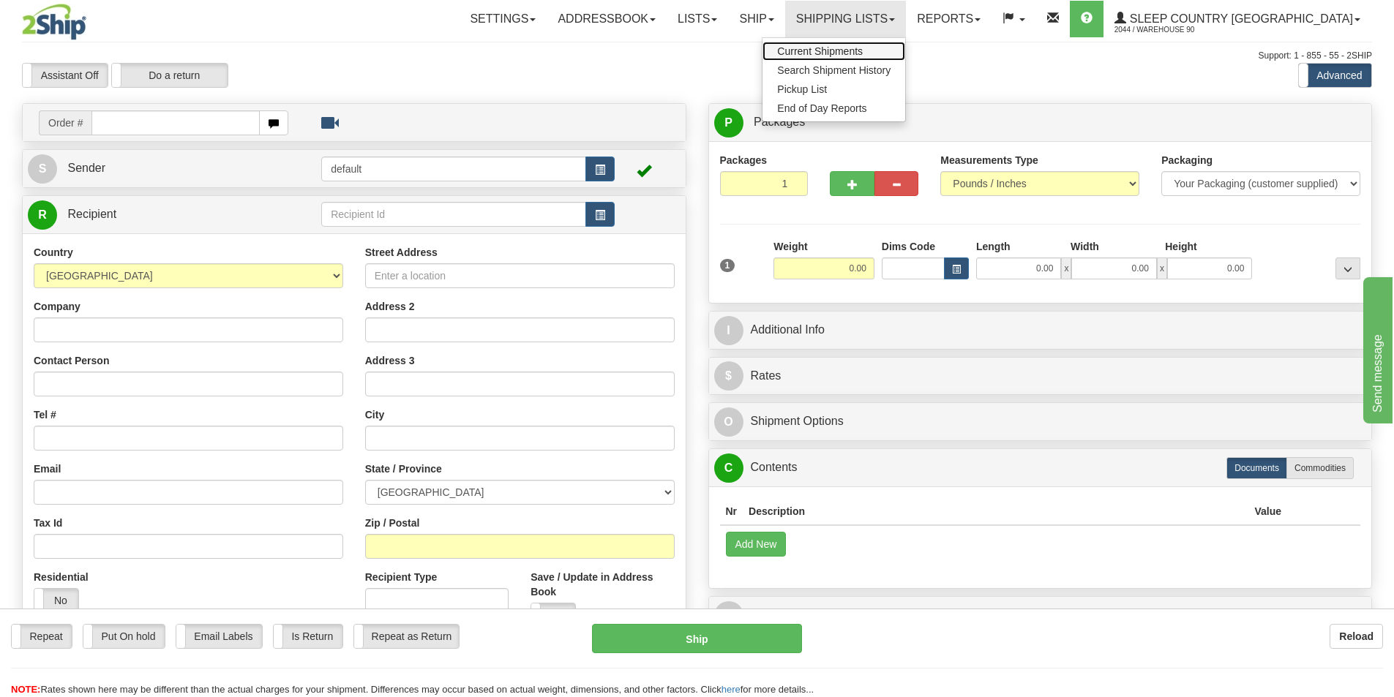
click at [863, 50] on span "Current Shipments" at bounding box center [820, 51] width 86 height 12
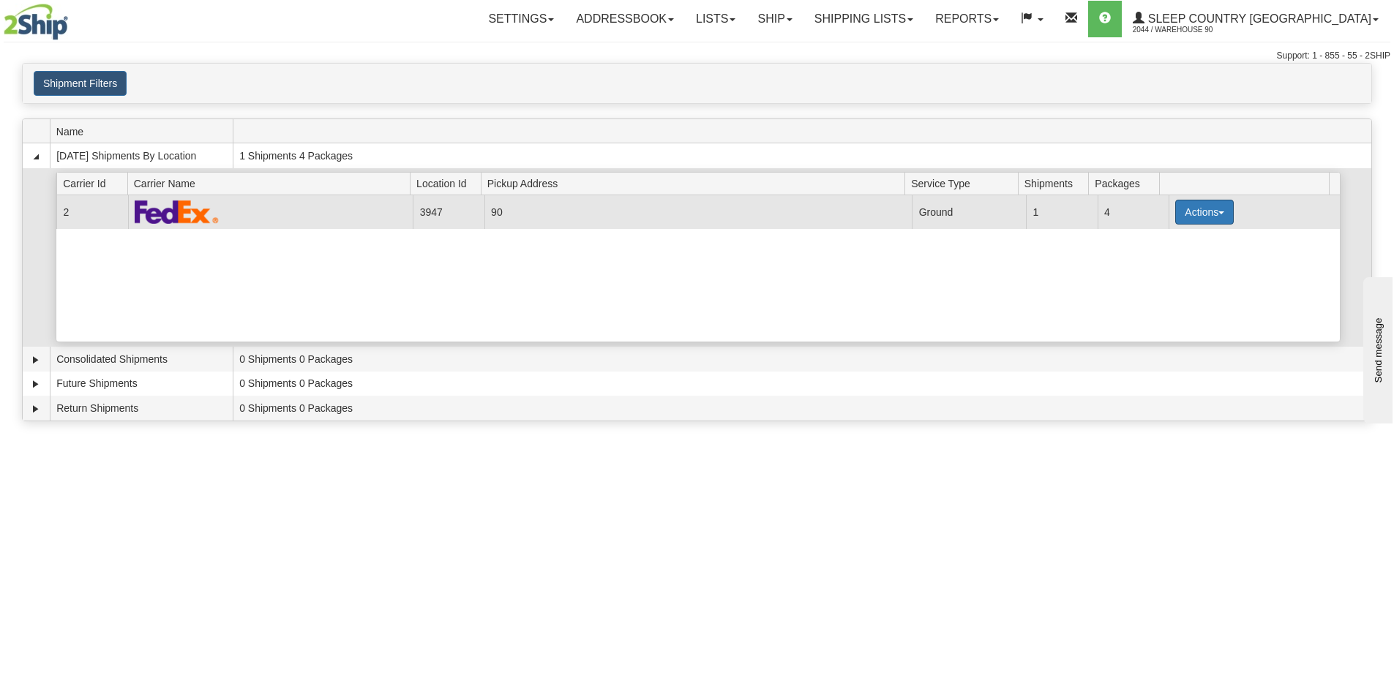
click at [1211, 211] on button "Actions" at bounding box center [1204, 212] width 59 height 25
click at [1161, 259] on span "Close" at bounding box center [1148, 258] width 34 height 10
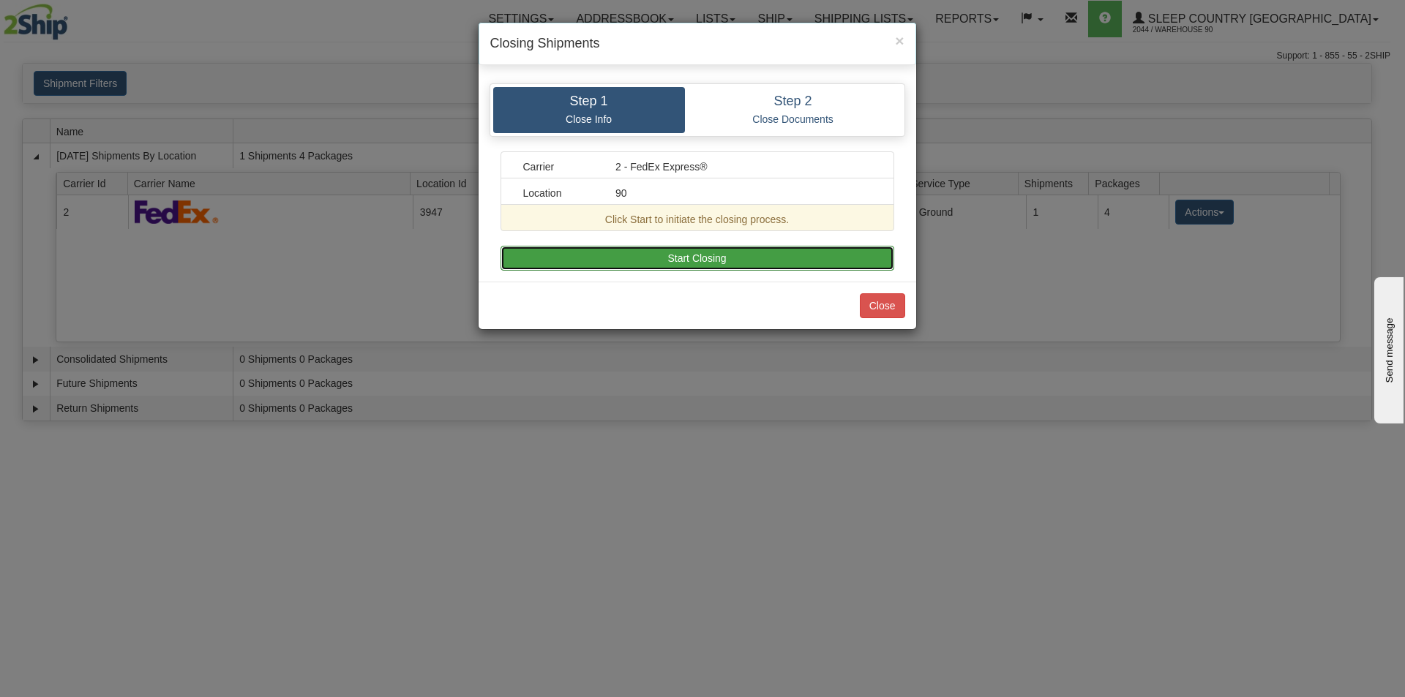
click at [610, 248] on button "Start Closing" at bounding box center [697, 258] width 394 height 25
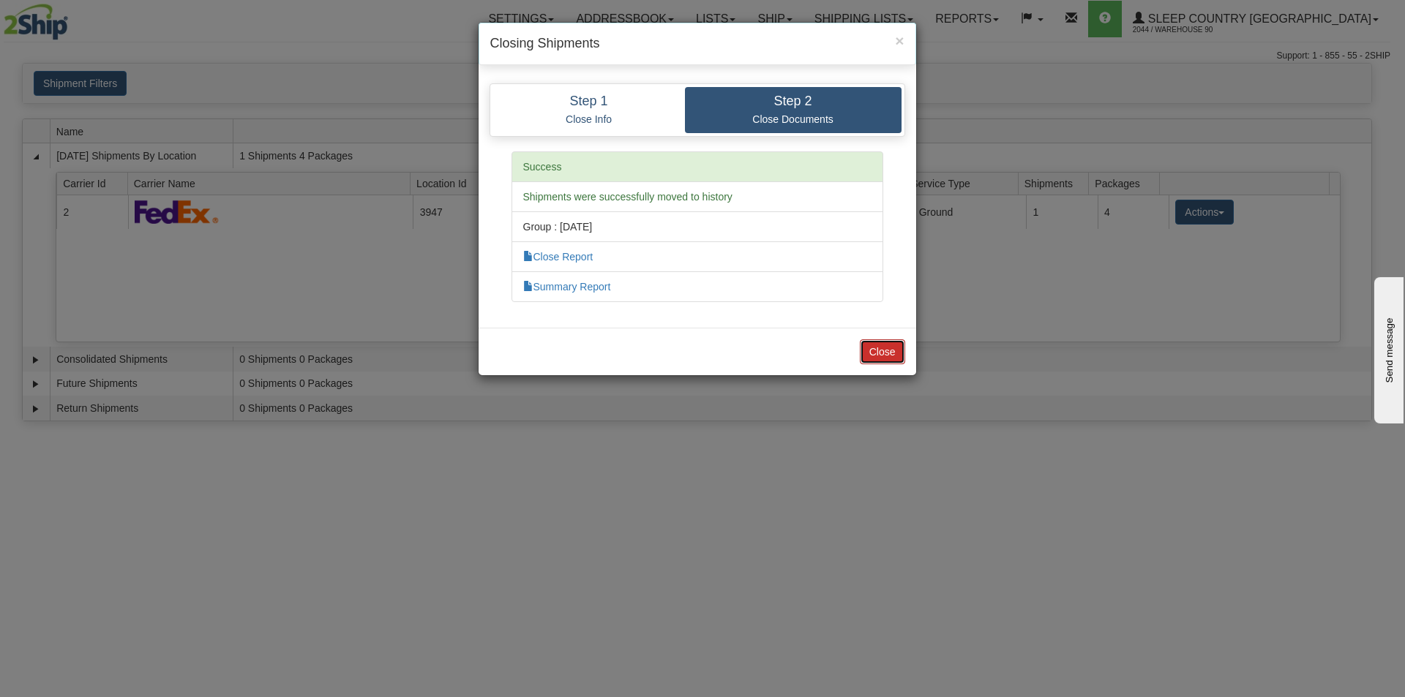
click at [880, 347] on button "Close" at bounding box center [882, 352] width 45 height 25
